Goal: Task Accomplishment & Management: Complete application form

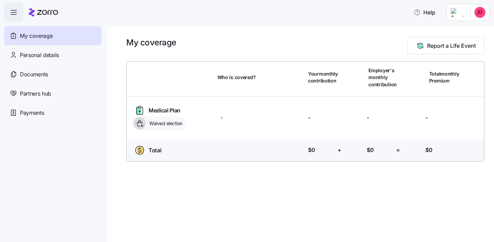
click at [270, 183] on div "My coverage Report a Life Event Who is covered? Your monthly contribution Emplo…" at bounding box center [300, 133] width 387 height 215
click at [377, 52] on div "My coverage Report a Life Event" at bounding box center [305, 45] width 358 height 17
click at [427, 47] on span "Report a Life Event" at bounding box center [451, 46] width 49 height 8
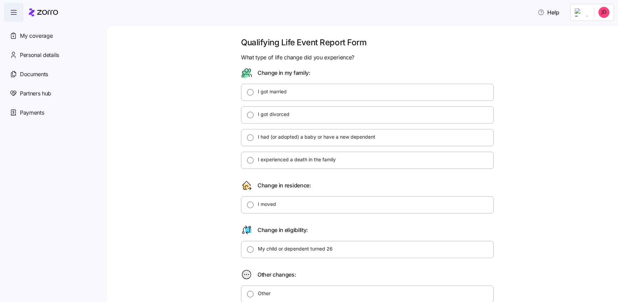
click at [494, 10] on html "Help My coverage Personal details Documents Partners hub Payments Qualifying Li…" at bounding box center [309, 149] width 618 height 298
click at [494, 31] on div "My settings" at bounding box center [590, 31] width 36 height 8
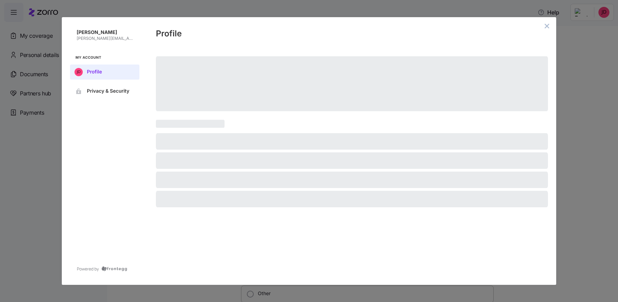
click at [37, 56] on div "[PERSON_NAME] [PERSON_NAME][EMAIL_ADDRESS][PERSON_NAME][DOMAIN_NAME] My Account…" at bounding box center [309, 151] width 618 height 302
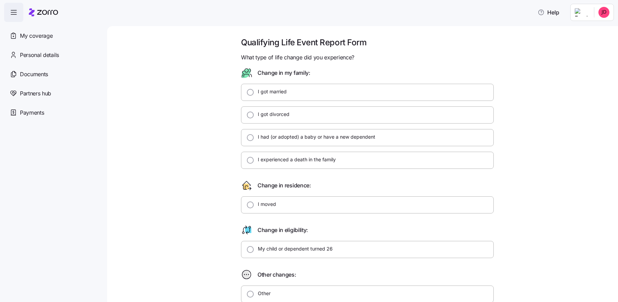
click at [37, 56] on span "Personal details" at bounding box center [39, 55] width 39 height 9
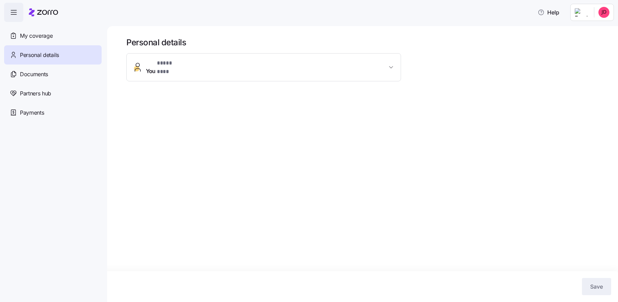
click at [226, 74] on button "You * **** *** *" at bounding box center [264, 67] width 274 height 27
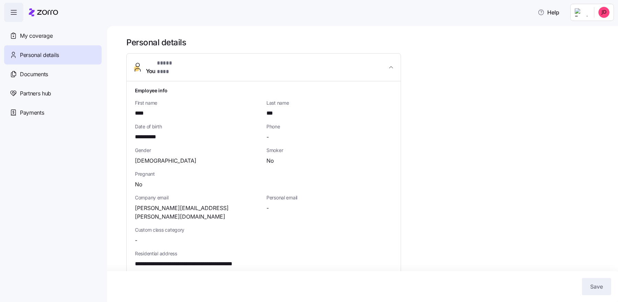
click at [159, 133] on span "**********" at bounding box center [150, 137] width 30 height 9
click at [144, 120] on div "**********" at bounding box center [197, 132] width 131 height 24
click at [494, 12] on html "**********" at bounding box center [309, 149] width 618 height 298
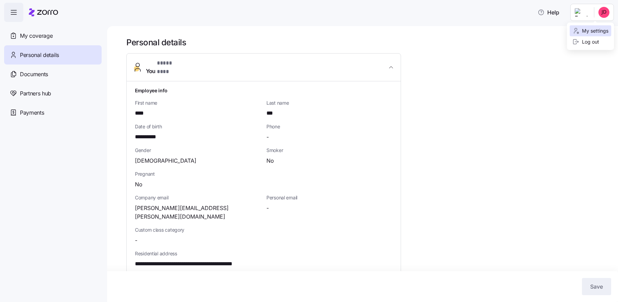
click at [494, 30] on div "My settings" at bounding box center [590, 31] width 36 height 8
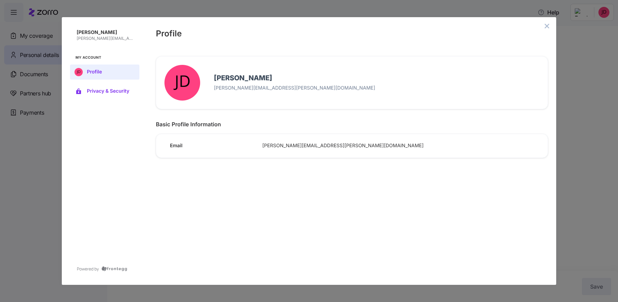
click at [109, 89] on span "Privacy & Security" at bounding box center [110, 91] width 47 height 5
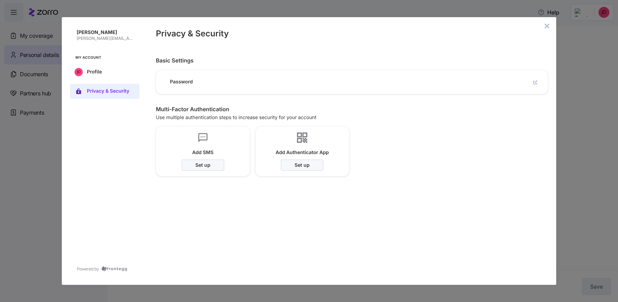
click at [494, 27] on icon "close admin-box" at bounding box center [546, 25] width 5 height 5
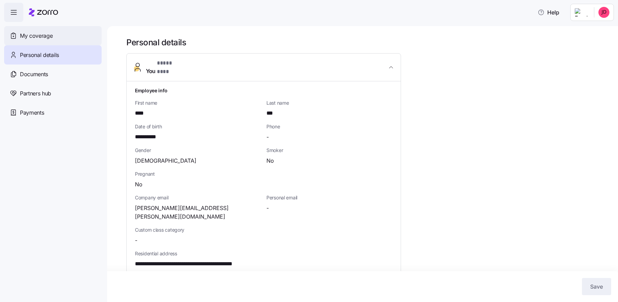
click at [40, 33] on span "My coverage" at bounding box center [36, 36] width 33 height 9
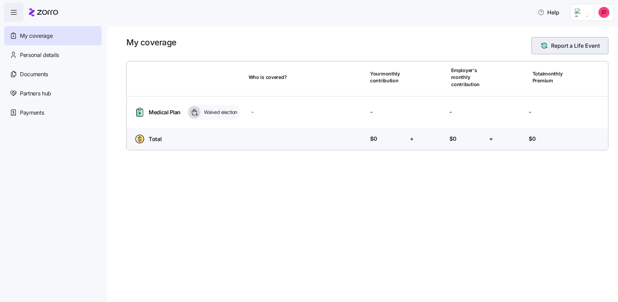
click at [494, 46] on span "Report a Life Event" at bounding box center [575, 46] width 49 height 8
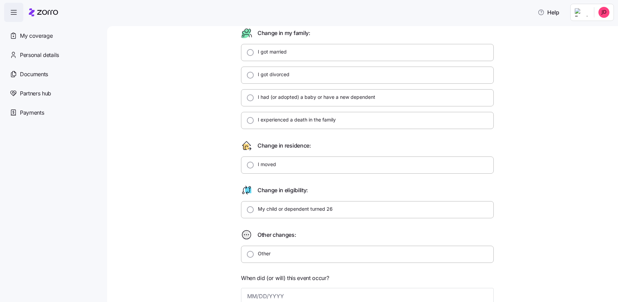
scroll to position [55, 0]
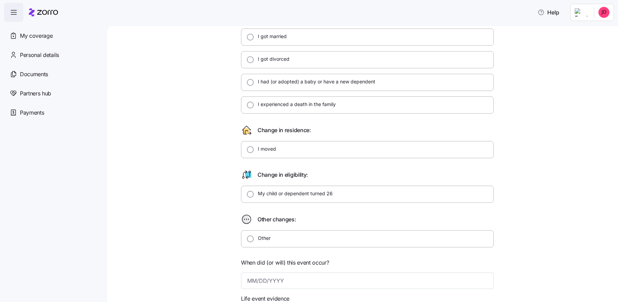
click at [263, 241] on div at bounding box center [367, 249] width 253 height 5
click at [263, 237] on label "Other" at bounding box center [262, 238] width 17 height 7
click at [254, 237] on input "Other" at bounding box center [250, 238] width 7 height 7
radio input "true"
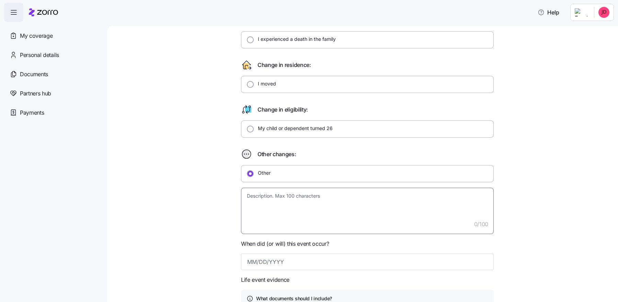
scroll to position [131, 0]
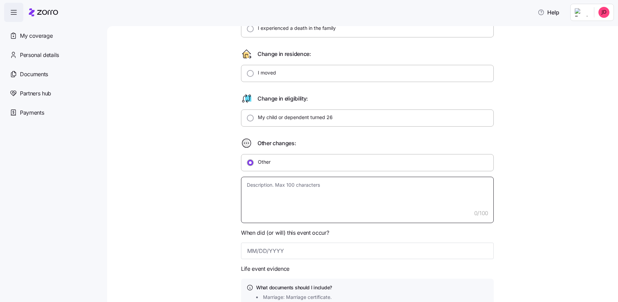
click at [272, 184] on textarea at bounding box center [367, 200] width 253 height 46
type textarea "x"
type textarea "E"
type textarea "x"
click at [292, 190] on textarea at bounding box center [367, 200] width 253 height 46
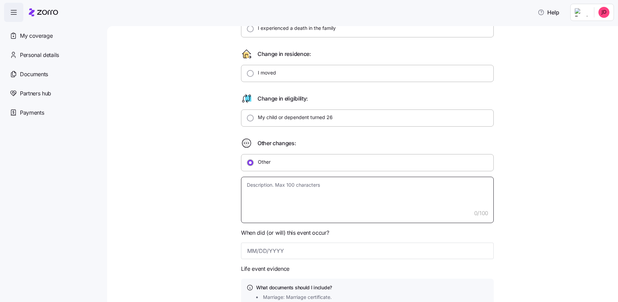
click at [301, 191] on textarea at bounding box center [367, 200] width 253 height 46
type textarea "x"
type textarea "E"
type textarea "x"
type textarea "El"
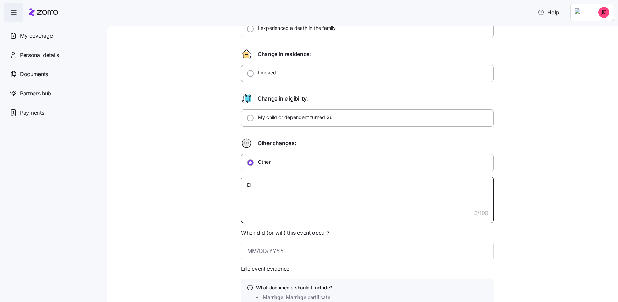
type textarea "x"
type textarea "[PERSON_NAME]"
type textarea "x"
type textarea "Elig"
type textarea "x"
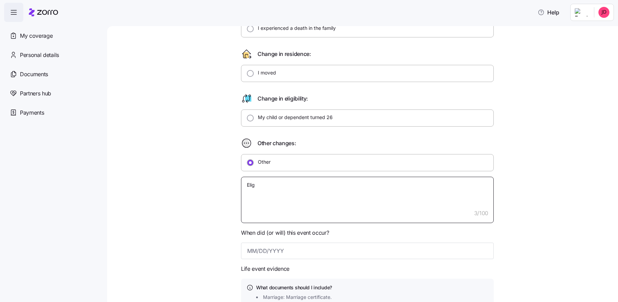
type textarea "Eligi"
type textarea "x"
type textarea "Eligib"
type textarea "x"
type textarea "Eligibl"
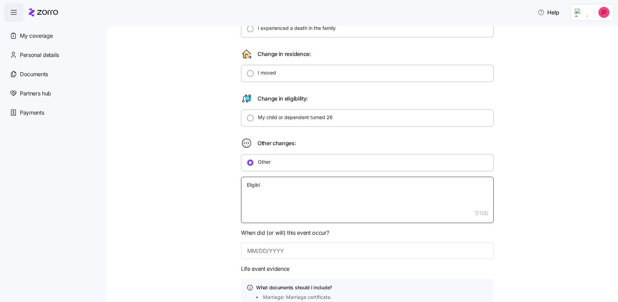
type textarea "x"
type textarea "Eligible"
type textarea "x"
type textarea "Eligible"
type textarea "x"
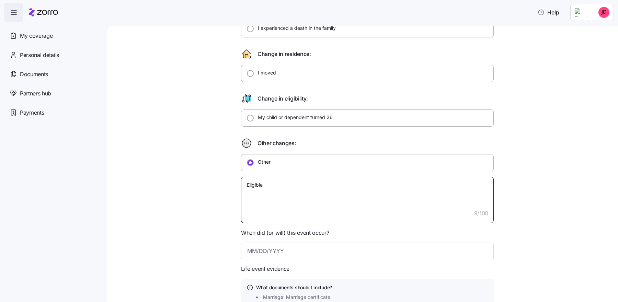
type textarea "Eligible f"
type textarea "x"
type textarea "Eligible for"
type textarea "x"
type textarea "Eligible for"
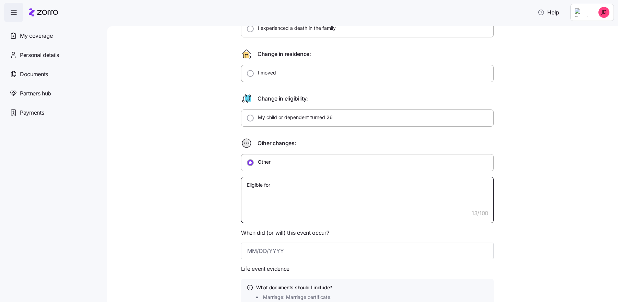
type textarea "x"
type textarea "Eligible for m"
type textarea "x"
type textarea "Eligible for me"
type textarea "x"
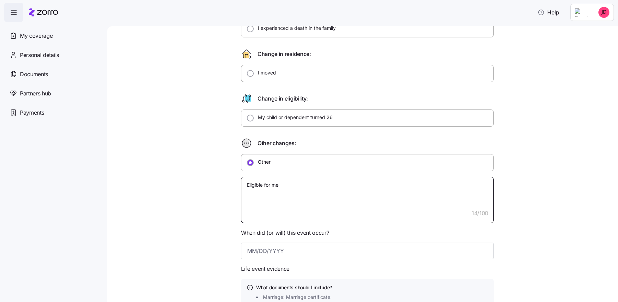
type textarea "Eligible for med"
type textarea "x"
type textarea "Eligible for medi"
type textarea "x"
type textarea "Eligible for medic"
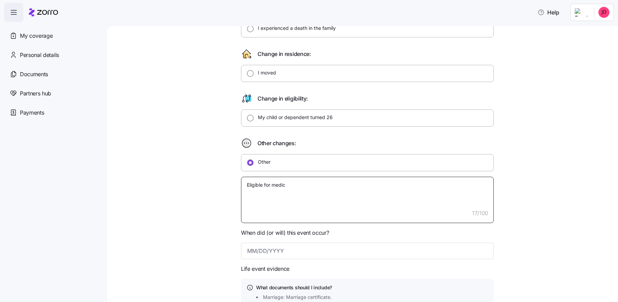
type textarea "x"
type textarea "Eligible for medica"
type textarea "x"
type textarea "Eligible for medicar"
type textarea "x"
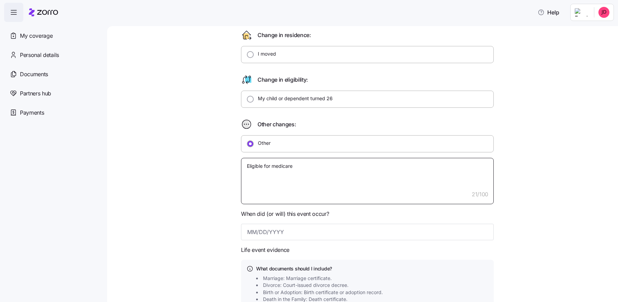
scroll to position [154, 0]
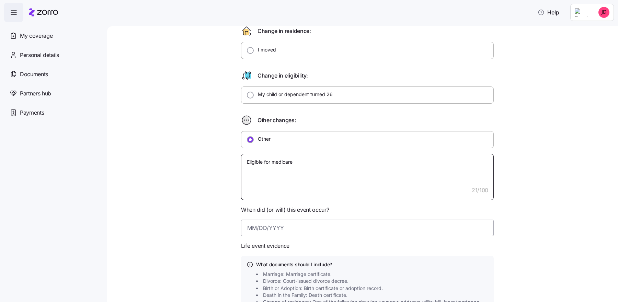
type textarea "Eligible for medicare"
click at [256, 225] on input at bounding box center [367, 228] width 253 height 16
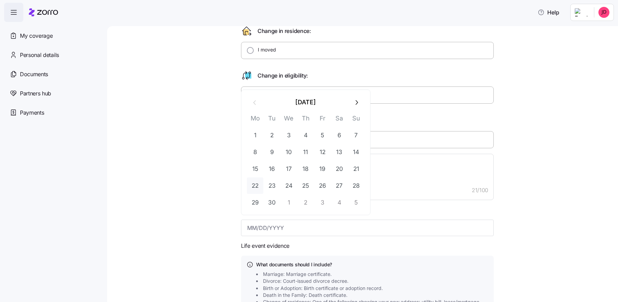
click at [252, 189] on button "22" at bounding box center [255, 185] width 16 height 16
type input "[DATE]"
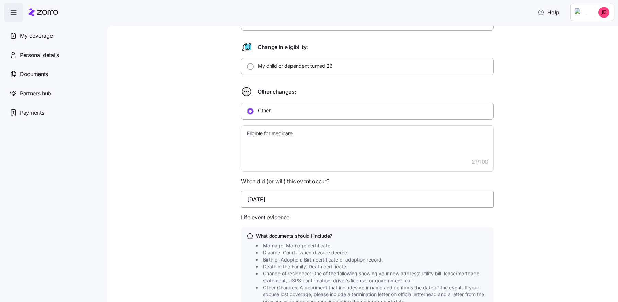
scroll to position [184, 0]
click at [494, 178] on div "Qualifying Life Event Report Form What type of life change did you experience? …" at bounding box center [367, 127] width 482 height 548
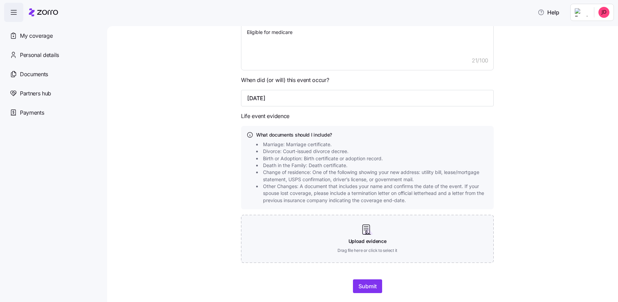
scroll to position [298, 0]
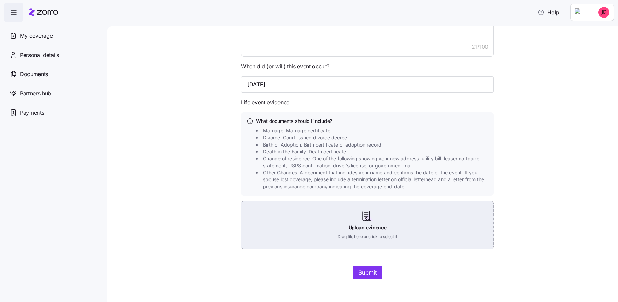
click at [269, 210] on div "Upload evidence Drag file here or click to select it" at bounding box center [367, 225] width 253 height 48
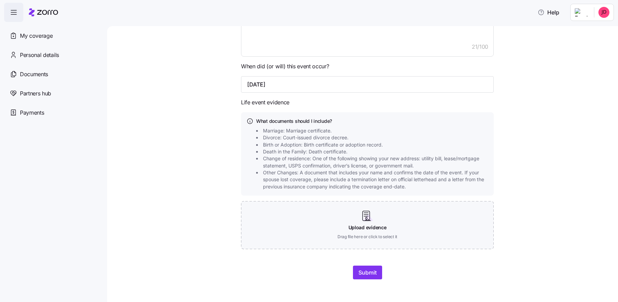
click at [443, 241] on div at bounding box center [367, 257] width 253 height 16
click at [368, 241] on span "Submit" at bounding box center [367, 272] width 18 height 8
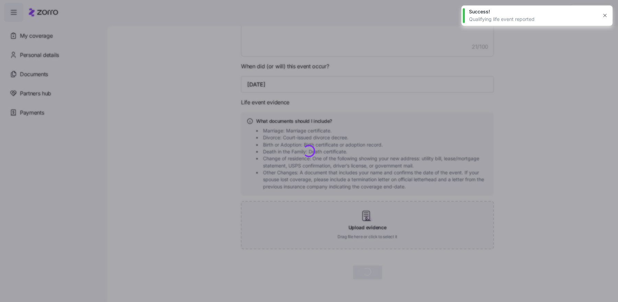
type textarea "x"
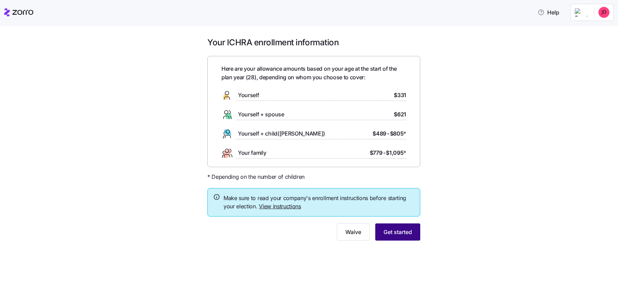
click at [404, 233] on span "Get started" at bounding box center [397, 232] width 28 height 8
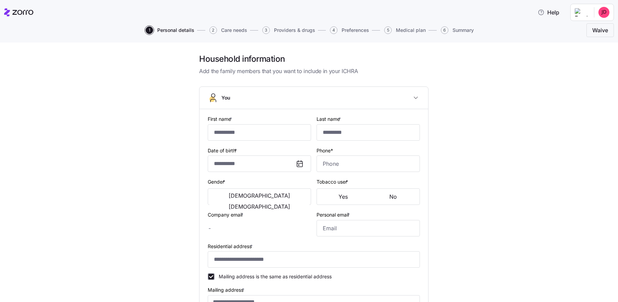
type input "****"
type input "***"
type input "[PERSON_NAME][EMAIL_ADDRESS][PERSON_NAME][DOMAIN_NAME]"
type input "**********"
checkbox input "true"
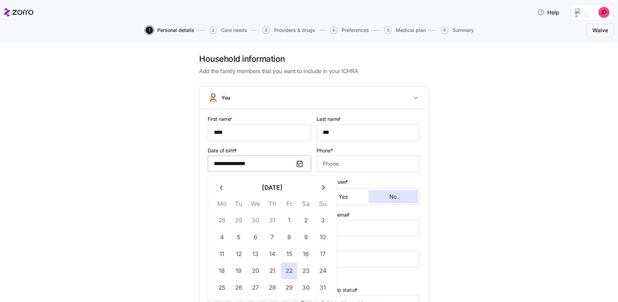
click at [262, 167] on input "**********" at bounding box center [259, 163] width 103 height 16
drag, startPoint x: 259, startPoint y: 164, endPoint x: 250, endPoint y: 164, distance: 8.6
click at [250, 164] on input "**********" at bounding box center [259, 163] width 103 height 16
click at [240, 165] on input "**********" at bounding box center [259, 163] width 103 height 16
click at [324, 190] on icon "button" at bounding box center [323, 188] width 8 height 8
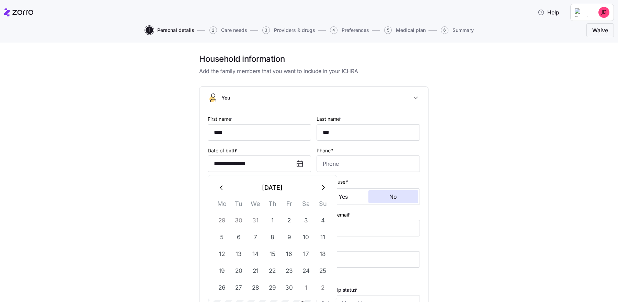
click at [218, 189] on icon "button" at bounding box center [222, 188] width 8 height 8
click at [140, 231] on div "**********" at bounding box center [313, 240] width 589 height 372
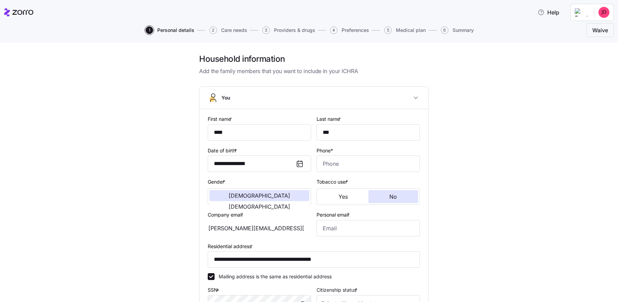
click at [300, 164] on icon at bounding box center [299, 164] width 8 height 8
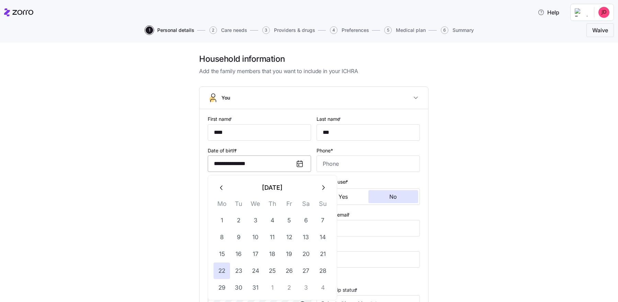
click at [255, 161] on input "**********" at bounding box center [259, 163] width 103 height 16
click at [324, 188] on icon "button" at bounding box center [323, 188] width 8 height 8
click at [266, 241] on button "22" at bounding box center [272, 271] width 16 height 16
type input "**********"
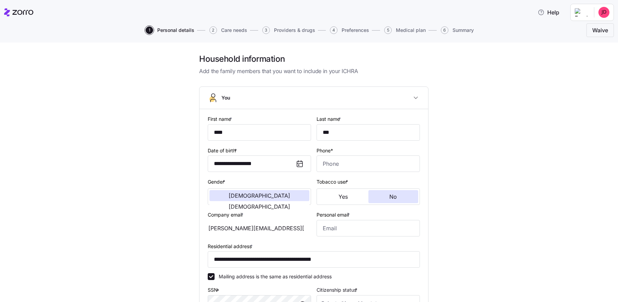
click at [167, 194] on div "**********" at bounding box center [313, 240] width 589 height 372
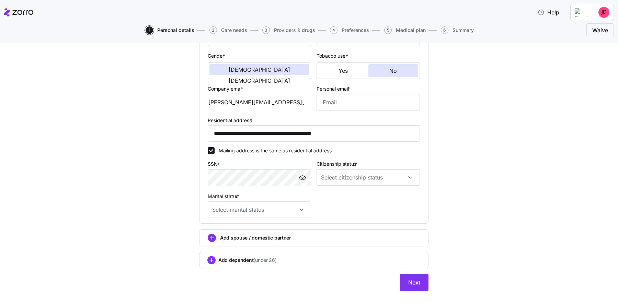
scroll to position [140, 0]
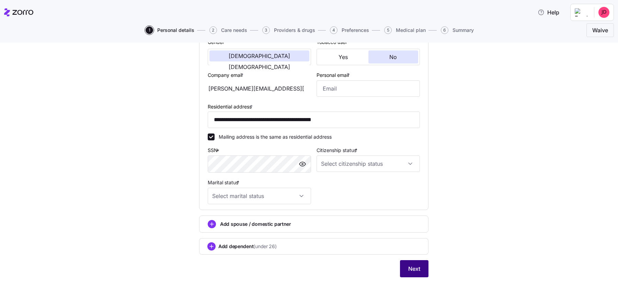
click at [420, 241] on button "Next" at bounding box center [414, 268] width 28 height 17
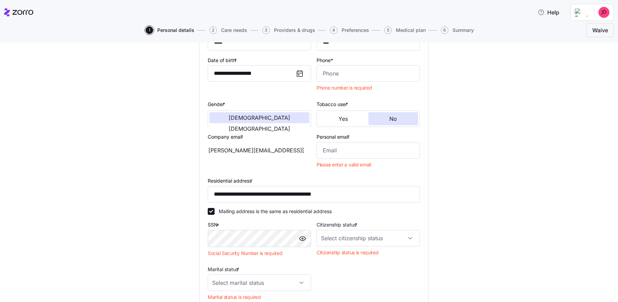
scroll to position [53, 0]
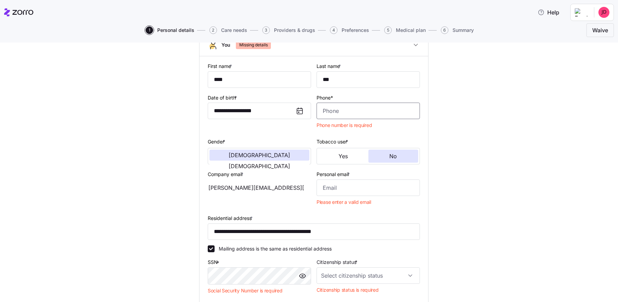
click at [335, 112] on input "Phone*" at bounding box center [367, 111] width 103 height 16
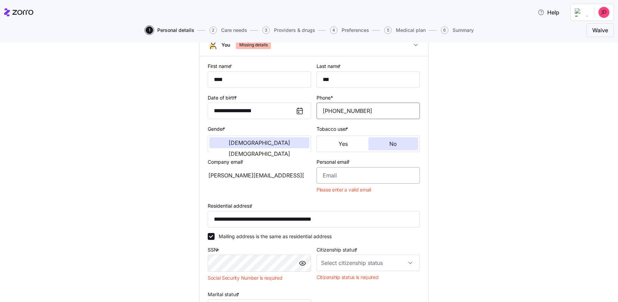
type input "[PHONE_NUMBER]"
click at [333, 180] on input "Personal email *" at bounding box center [367, 175] width 103 height 16
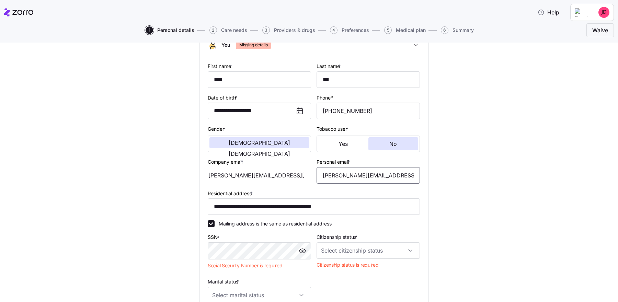
type input "[PERSON_NAME][EMAIL_ADDRESS][DOMAIN_NAME]"
click at [332, 241] on input "Citizenship status *" at bounding box center [367, 250] width 103 height 16
click at [341, 207] on div "[DEMOGRAPHIC_DATA] citizen" at bounding box center [368, 202] width 98 height 14
type input "[DEMOGRAPHIC_DATA] citizen"
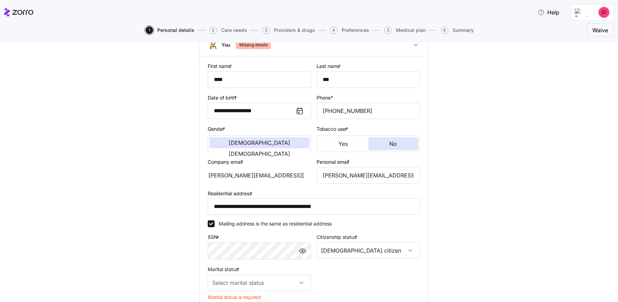
click at [455, 210] on div "**********" at bounding box center [313, 193] width 589 height 384
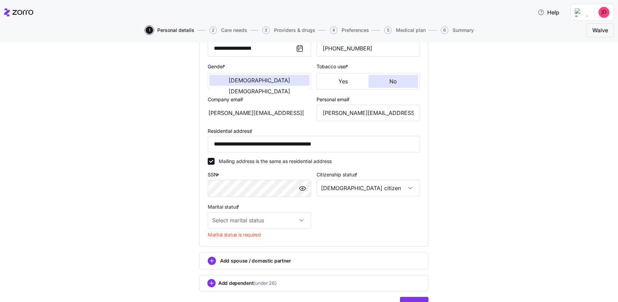
scroll to position [113, 0]
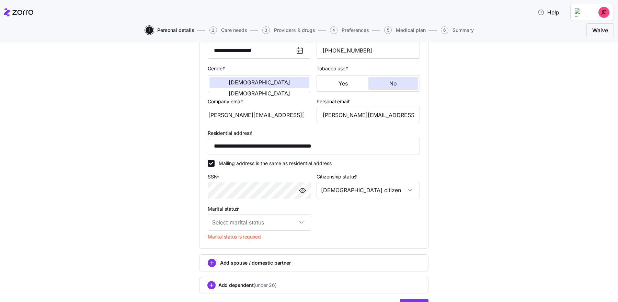
click at [286, 240] on div "Marital status * Marital status is required" at bounding box center [259, 224] width 109 height 44
click at [286, 217] on input "Marital status *" at bounding box center [259, 222] width 103 height 16
click at [272, 241] on div "Single" at bounding box center [259, 244] width 98 height 14
type input "Single"
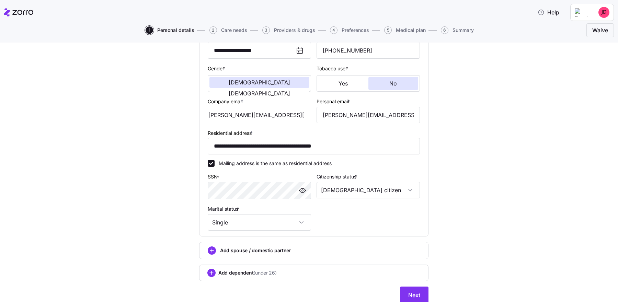
click at [494, 224] on div "**********" at bounding box center [313, 126] width 589 height 372
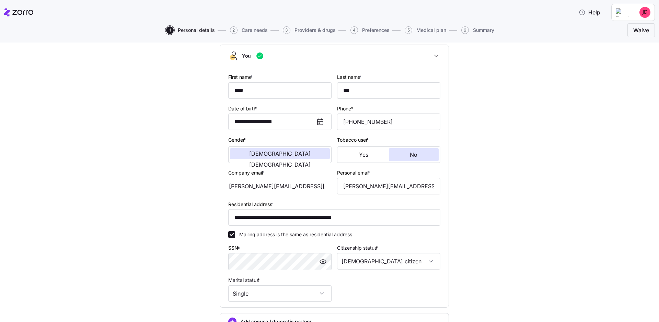
scroll to position [41, 0]
click at [494, 145] on div "**********" at bounding box center [334, 198] width 630 height 372
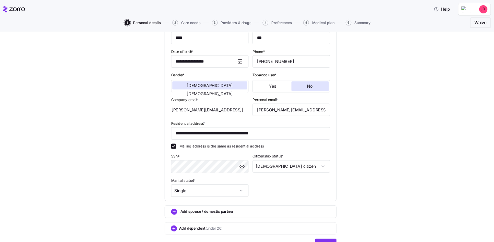
scroll to position [120, 0]
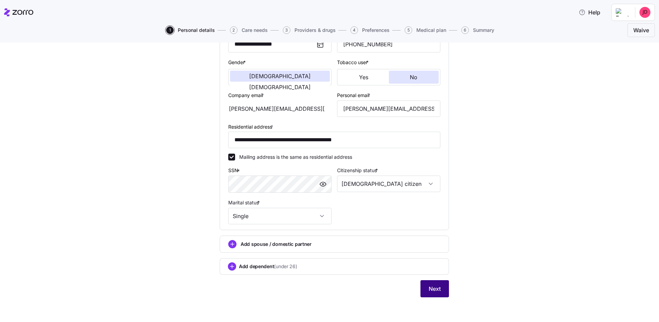
click at [435, 241] on span "Next" at bounding box center [435, 289] width 12 height 8
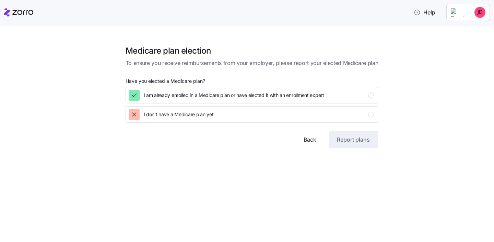
click at [407, 57] on div "Medicare plan election To ensure you receive reimbursements from your employer,…" at bounding box center [251, 92] width 465 height 111
click at [455, 99] on div "Medicare plan election To ensure you receive reimbursements from your employer,…" at bounding box center [251, 92] width 465 height 111
click at [365, 110] on div "I don't have a Medicare plan yet" at bounding box center [251, 114] width 245 height 11
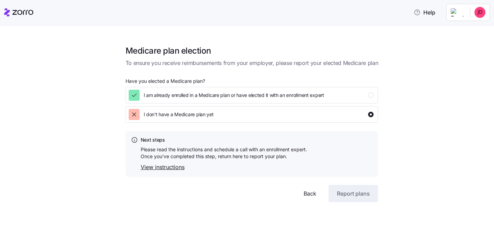
click at [165, 167] on link "View instructions" at bounding box center [224, 167] width 166 height 9
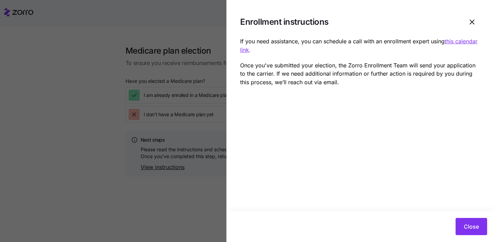
click at [167, 158] on div at bounding box center [247, 121] width 494 height 242
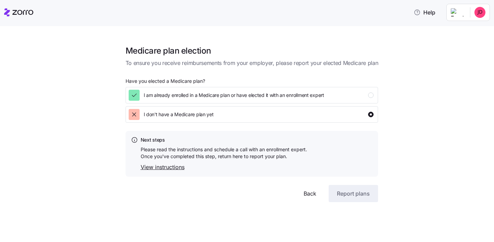
click at [432, 168] on div "Medicare plan election To ensure you receive reimbursements from your employer,…" at bounding box center [251, 119] width 465 height 165
click at [176, 169] on link "View instructions" at bounding box center [224, 167] width 166 height 9
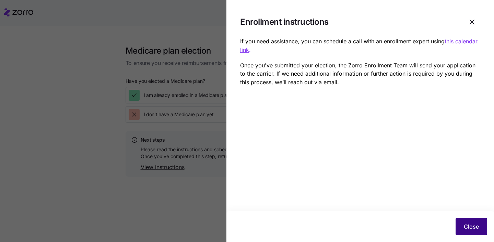
click at [469, 223] on span "Close" at bounding box center [471, 226] width 15 height 8
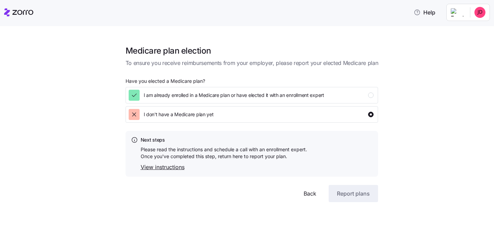
click at [378, 92] on div "Medicare plan election To ensure you receive reimbursements from your employer,…" at bounding box center [251, 119] width 465 height 165
click at [368, 92] on div "I am already enrolled in a Medicare plan or have elected it with an enrollment …" at bounding box center [251, 95] width 245 height 11
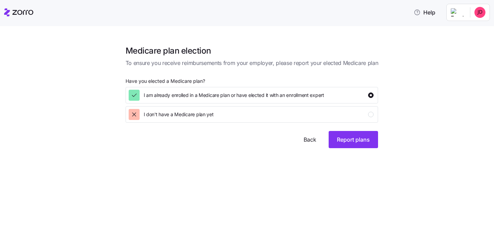
click at [407, 95] on div "Medicare plan election To ensure you receive reimbursements from your employer,…" at bounding box center [251, 92] width 465 height 111
click at [444, 93] on div "Medicare plan election To ensure you receive reimbursements from your employer,…" at bounding box center [251, 92] width 465 height 111
click at [360, 142] on span "Report plans" at bounding box center [353, 139] width 33 height 8
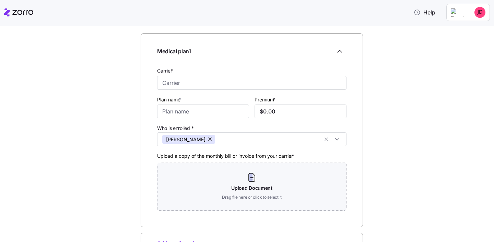
scroll to position [51, 0]
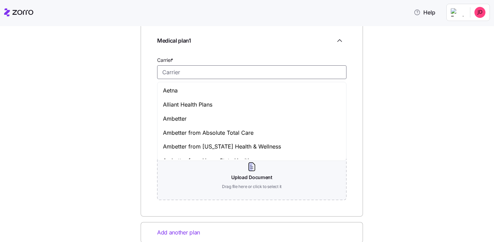
click at [191, 75] on input "Carrier *" at bounding box center [251, 72] width 189 height 14
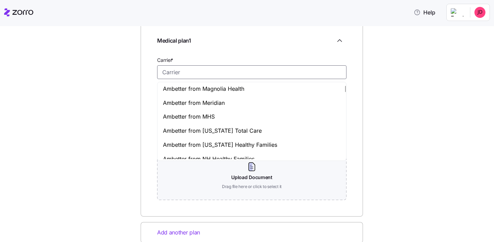
scroll to position [0, 0]
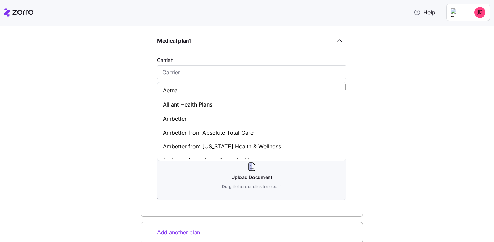
click at [107, 111] on div "Medical plan details Confirm your plan information; include additional plans if…" at bounding box center [251, 139] width 465 height 295
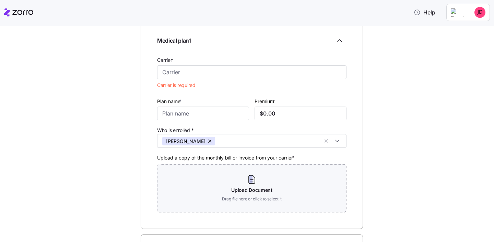
click at [447, 120] on div "Medical plan details Confirm your plan information; include additional plans if…" at bounding box center [251, 145] width 465 height 307
click at [177, 69] on input "Carrier *" at bounding box center [251, 72] width 189 height 14
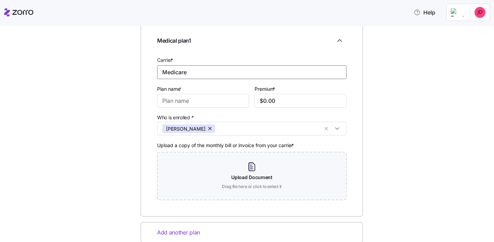
type input "Medicare"
click at [122, 72] on div "Medical plan details Confirm your plan information; include additional plans if…" at bounding box center [251, 139] width 465 height 295
click at [188, 103] on input "Plan name *" at bounding box center [203, 101] width 92 height 14
type input "Medicare A + B"
click at [267, 104] on input "$0.00" at bounding box center [301, 101] width 92 height 14
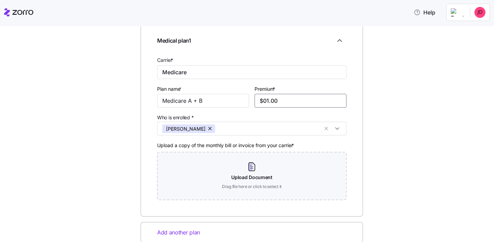
type input "$0.00"
type input "$185.00"
click at [446, 116] on div "Medical plan details Confirm your plan information; include additional plans if…" at bounding box center [251, 139] width 465 height 295
click at [189, 66] on input "Medicare" at bounding box center [251, 72] width 189 height 14
click at [198, 69] on input "Medicare" at bounding box center [251, 72] width 189 height 14
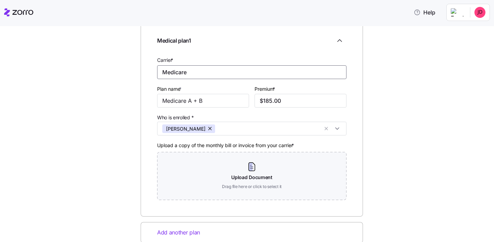
click at [198, 69] on input "Medicare" at bounding box center [251, 72] width 189 height 14
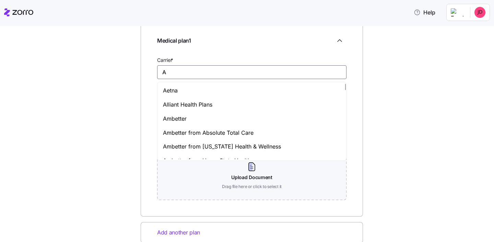
click at [182, 92] on div "Aetna" at bounding box center [252, 90] width 186 height 14
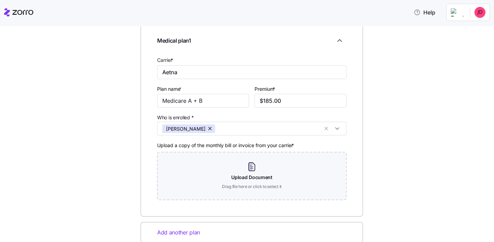
click at [361, 165] on div "Medical plan 1 Carrier * Aetna Plan name * Medicare A + B Premium * $185.00 Who…" at bounding box center [252, 120] width 222 height 194
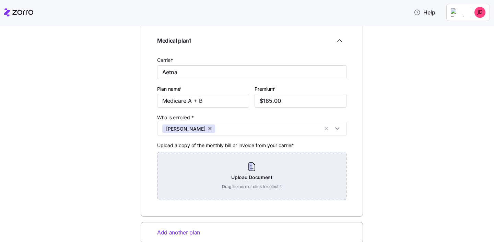
click at [238, 193] on div "Upload Document Drag file here or click to select it" at bounding box center [251, 176] width 189 height 48
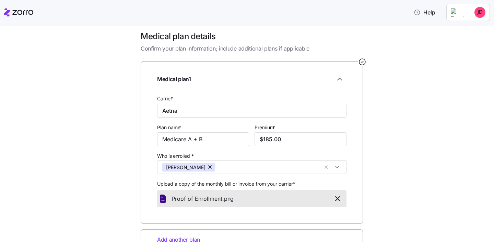
scroll to position [13, 0]
click at [418, 151] on div "Medical plan details Confirm your plan information; include additional plans if…" at bounding box center [251, 163] width 465 height 264
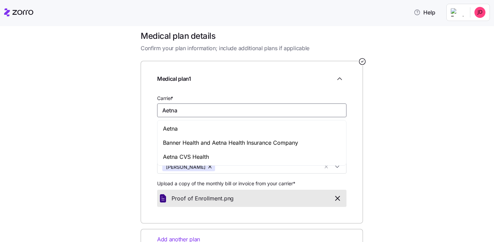
click at [320, 109] on input "Aetna" at bounding box center [251, 110] width 189 height 14
type input "e"
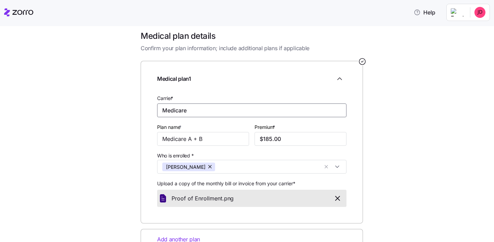
type input "Medicare"
click at [428, 126] on div "Medical plan details Confirm your plan information; include additional plans if…" at bounding box center [251, 163] width 465 height 264
click at [212, 138] on input "Medicare A + B" at bounding box center [203, 139] width 92 height 14
drag, startPoint x: 212, startPoint y: 138, endPoint x: 191, endPoint y: 138, distance: 20.9
click at [191, 138] on input "Medicare A + B" at bounding box center [203, 139] width 92 height 14
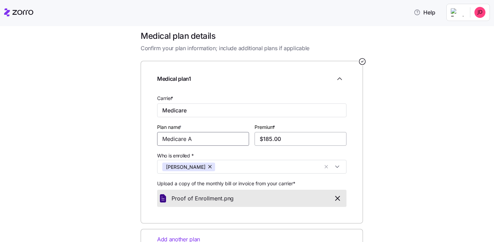
type input "Medicare A"
drag, startPoint x: 282, startPoint y: 140, endPoint x: 263, endPoint y: 139, distance: 19.2
click at [263, 139] on input "$185.00" at bounding box center [301, 139] width 92 height 14
type input "$0.00"
click at [417, 171] on div "Medical plan details Confirm your plan information; include additional plans if…" at bounding box center [251, 163] width 465 height 264
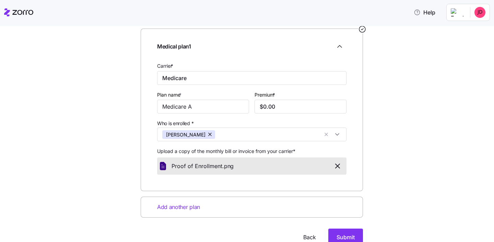
scroll to position [74, 0]
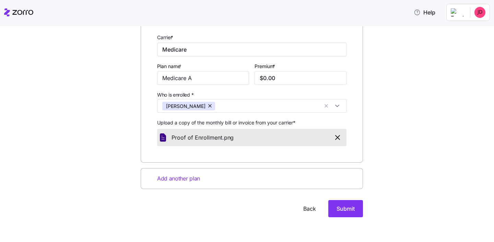
click at [220, 183] on div "Add another plan" at bounding box center [252, 178] width 222 height 21
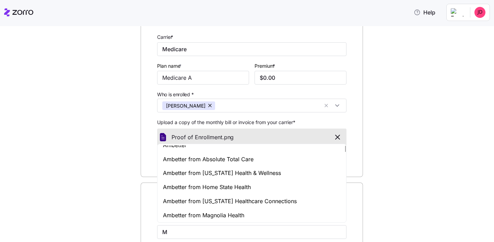
scroll to position [0, 0]
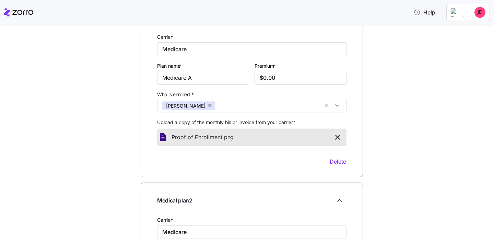
type input "Medicare"
click at [456, 139] on div "Medical plan details Confirm your plan information; include additional plans if…" at bounding box center [251, 215] width 465 height 492
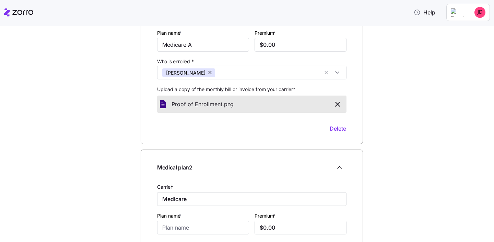
scroll to position [161, 0]
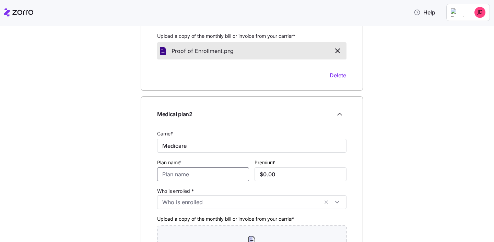
click at [201, 171] on input "Plan name *" at bounding box center [203, 174] width 92 height 14
type input "M"
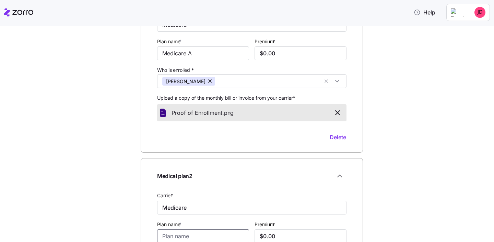
scroll to position [124, 0]
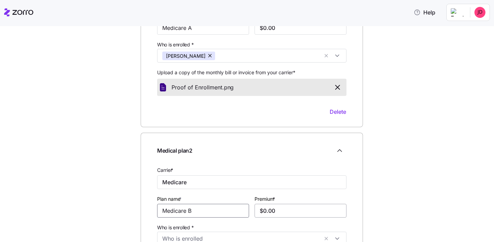
type input "Medicare B"
click at [274, 210] on input "$0.00" at bounding box center [301, 210] width 92 height 14
click at [268, 210] on input "$0.00" at bounding box center [301, 210] width 92 height 14
type input "$185.00"
click at [412, 211] on div "Medical plan details Confirm your plan information; include additional plans if…" at bounding box center [251, 166] width 465 height 492
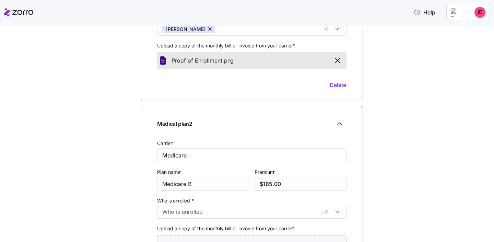
scroll to position [180, 0]
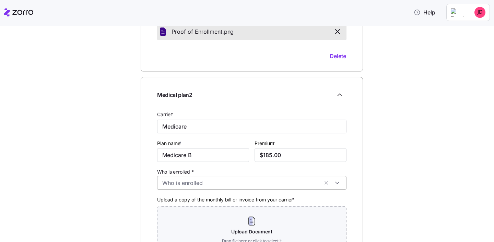
click at [182, 185] on input "Who is enrolled *" at bounding box center [240, 182] width 156 height 9
click at [162, 198] on icon at bounding box center [166, 201] width 8 height 8
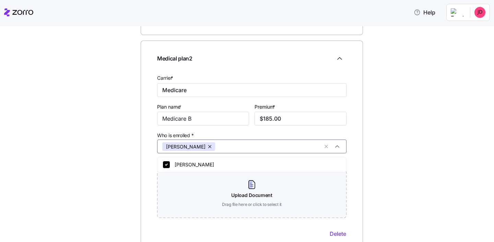
click at [121, 171] on div "Medical plan details Confirm your plan information; include additional plans if…" at bounding box center [251, 74] width 465 height 492
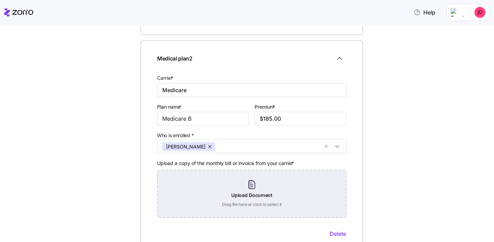
click at [222, 175] on div "Upload Document Drag file here or click to select it" at bounding box center [251, 194] width 189 height 48
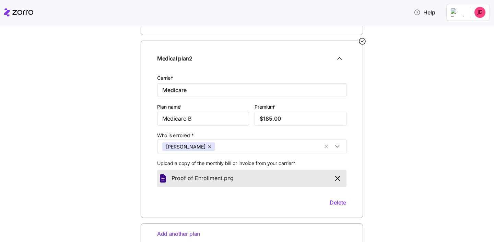
click at [389, 157] on div "Medical plan details Confirm your plan information; include additional plans if…" at bounding box center [251, 58] width 465 height 461
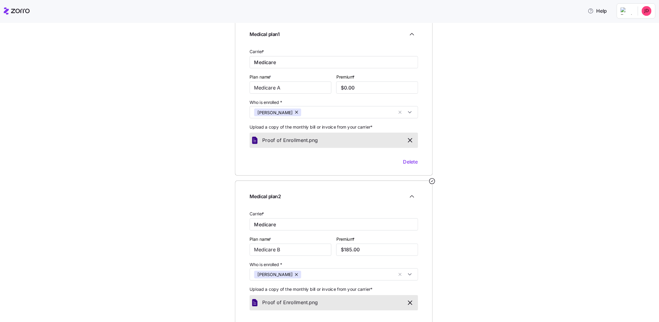
scroll to position [30, 0]
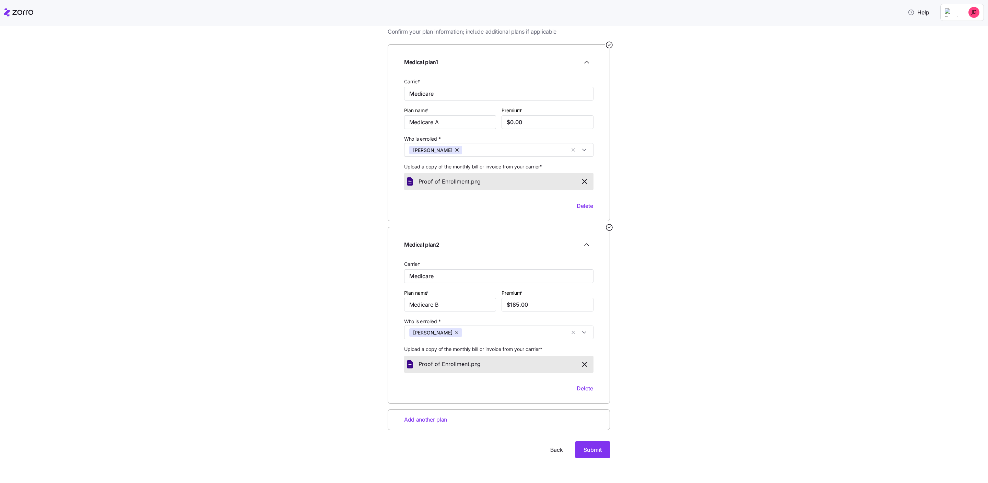
click at [494, 241] on div "Medical plan details Confirm your plan information; include additional plans if…" at bounding box center [498, 244] width 959 height 461
click at [494, 189] on div "Medical plan details Confirm your plan information; include additional plans if…" at bounding box center [498, 244] width 959 height 461
click at [494, 241] on span "Submit" at bounding box center [593, 450] width 18 height 8
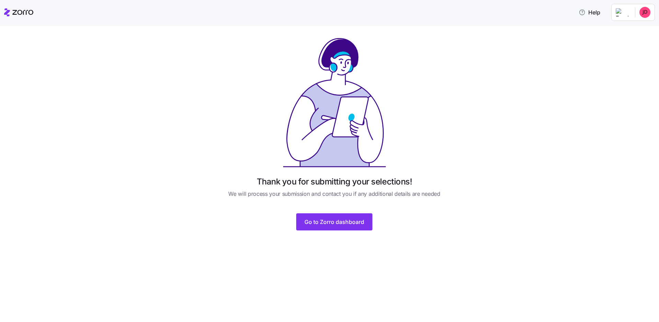
click at [494, 139] on div "Thank you for submitting your selections! We will process your submission and c…" at bounding box center [334, 138] width 630 height 202
click at [336, 221] on span "Go to Zorro dashboard" at bounding box center [334, 222] width 60 height 8
